Goal: Navigation & Orientation: Find specific page/section

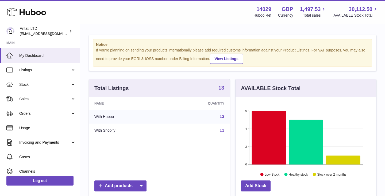
scroll to position [83, 141]
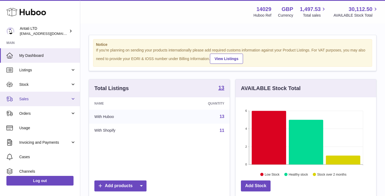
click at [59, 94] on link "Sales" at bounding box center [40, 99] width 80 height 14
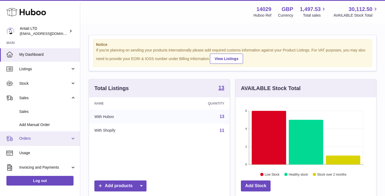
scroll to position [0, 0]
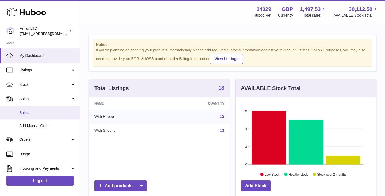
click at [26, 112] on span "Sales" at bounding box center [47, 112] width 57 height 5
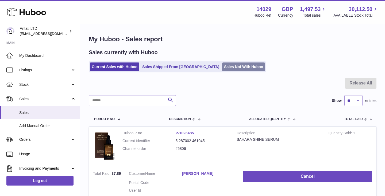
click at [222, 67] on link "Sales Not With Huboo" at bounding box center [243, 66] width 43 height 9
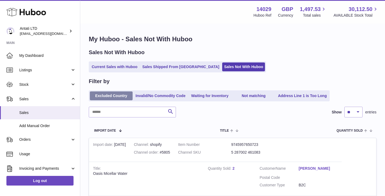
click at [115, 97] on link "Excluded Country" at bounding box center [111, 95] width 43 height 9
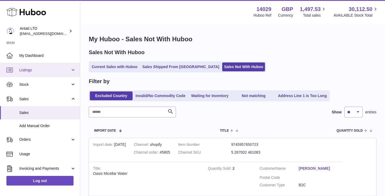
click at [70, 66] on link "Listings" at bounding box center [40, 70] width 80 height 14
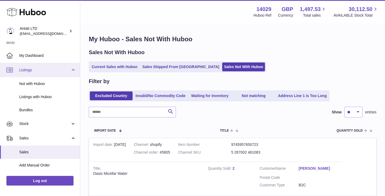
click at [70, 66] on link "Listings" at bounding box center [40, 70] width 80 height 14
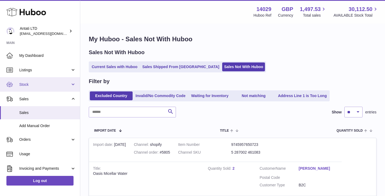
click at [67, 84] on span "Stock" at bounding box center [44, 84] width 51 height 5
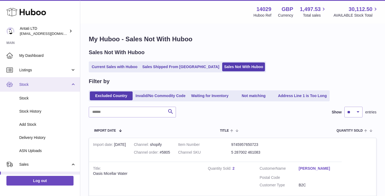
click at [67, 84] on span "Stock" at bounding box center [44, 84] width 51 height 5
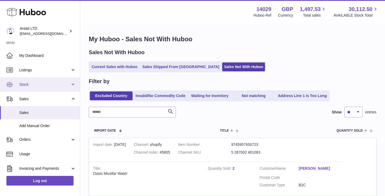
scroll to position [12, 0]
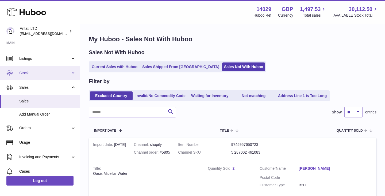
click at [67, 84] on link "Sales" at bounding box center [40, 87] width 80 height 14
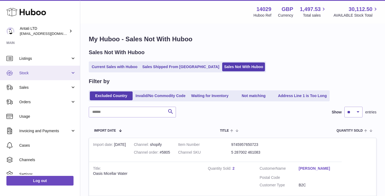
click at [67, 84] on link "Sales" at bounding box center [40, 87] width 80 height 14
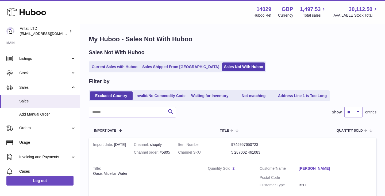
click at [193, 109] on div "Search Show ** ** ** *** entries" at bounding box center [233, 111] width 288 height 11
click at [29, 59] on span "Listings" at bounding box center [44, 58] width 51 height 5
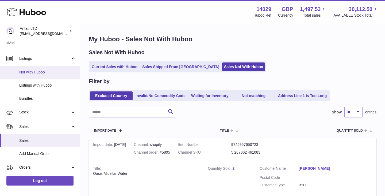
click at [31, 70] on span "Not with Huboo" at bounding box center [47, 72] width 57 height 5
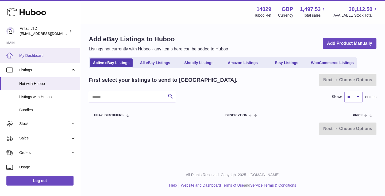
click at [32, 53] on span "My Dashboard" at bounding box center [47, 55] width 57 height 5
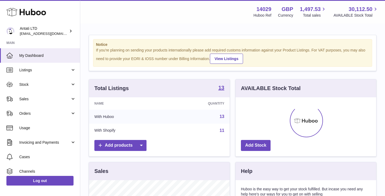
scroll to position [83, 141]
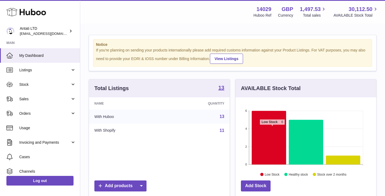
click at [272, 127] on icon at bounding box center [269, 138] width 35 height 54
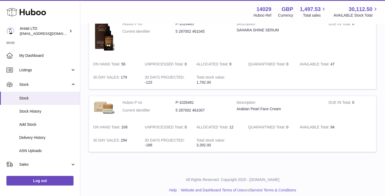
scroll to position [404, 0]
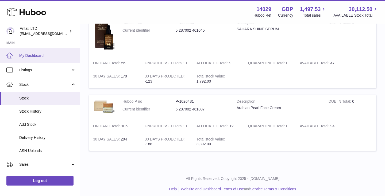
click at [29, 56] on span "My Dashboard" at bounding box center [47, 55] width 57 height 5
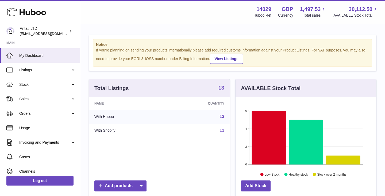
scroll to position [83, 141]
click at [306, 131] on icon at bounding box center [306, 142] width 35 height 45
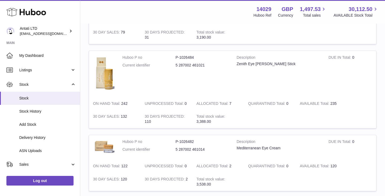
scroll to position [384, 0]
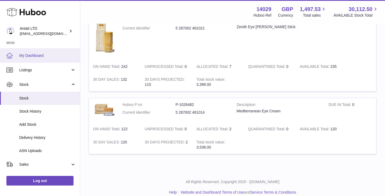
click at [42, 56] on span "My Dashboard" at bounding box center [47, 55] width 57 height 5
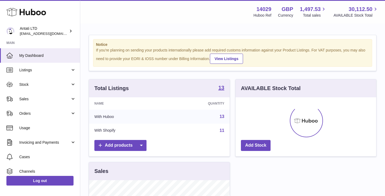
scroll to position [83, 141]
